Goal: Task Accomplishment & Management: Use online tool/utility

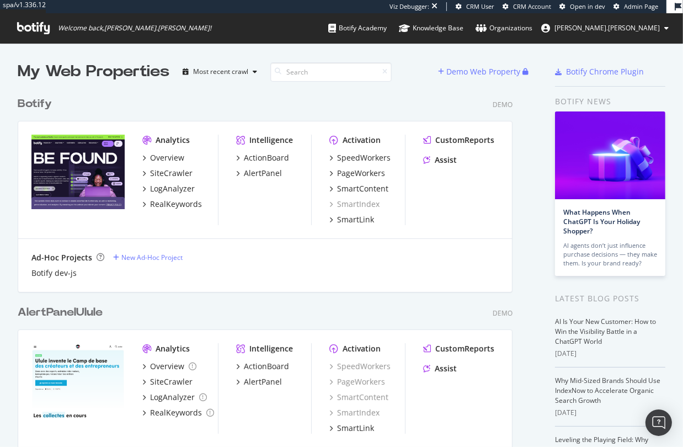
scroll to position [439, 667]
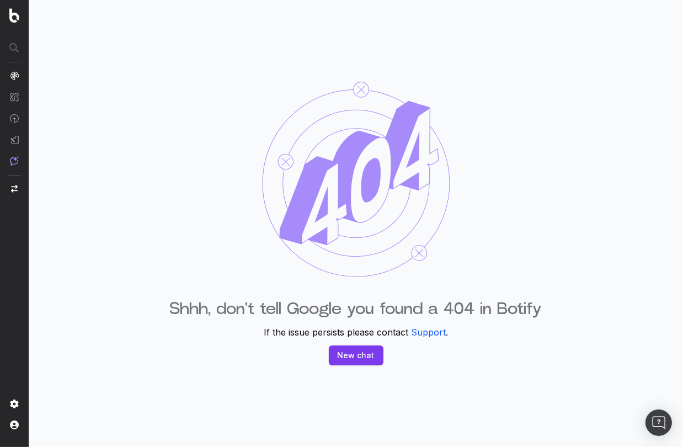
click at [229, 404] on div "Shhh, don't tell Google you found a 404 in Botify If the issue persists please …" at bounding box center [356, 223] width 654 height 447
click at [440, 414] on div "Shhh, don't tell Google you found a 404 in Botify If the issue persists please …" at bounding box center [356, 223] width 654 height 447
